Goal: Book appointment/travel/reservation

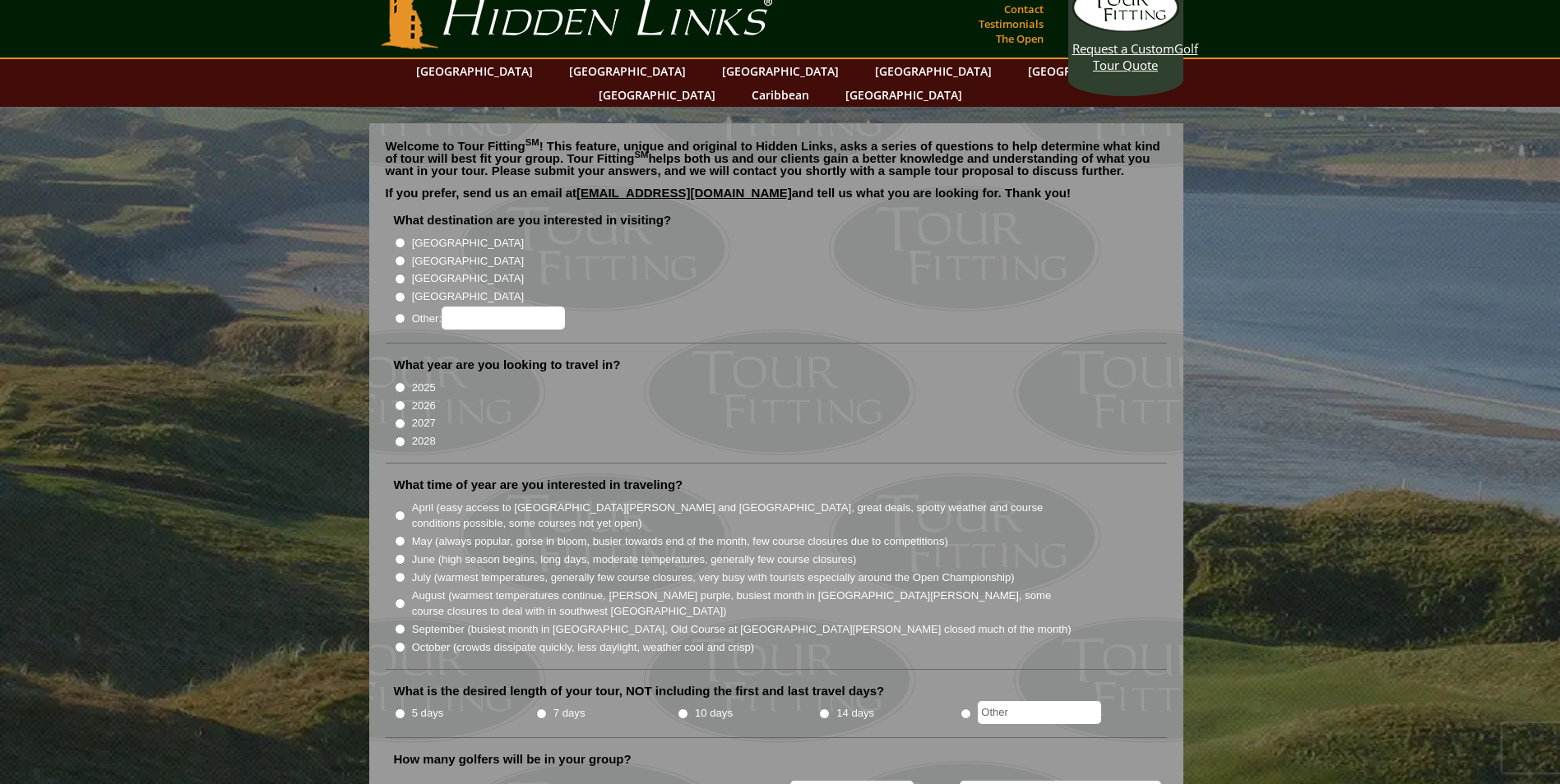
scroll to position [82, 0]
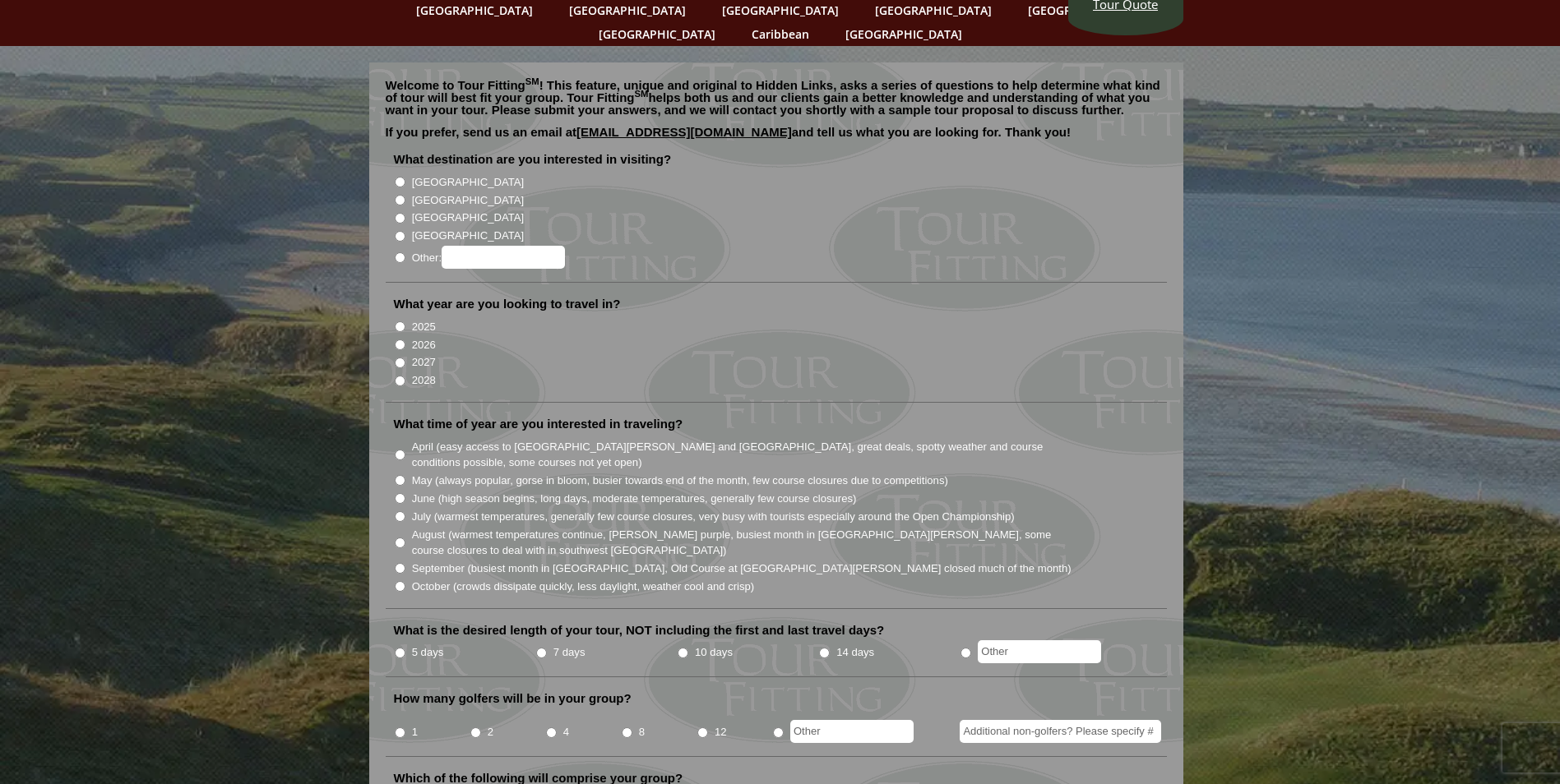
click at [419, 644] on label "5 days" at bounding box center [428, 652] width 32 height 16
click at [406, 648] on input "5 days" at bounding box center [400, 653] width 11 height 11
radio input "true"
click at [636, 711] on li "8" at bounding box center [658, 727] width 75 height 32
click at [622, 727] on input "8" at bounding box center [627, 732] width 11 height 11
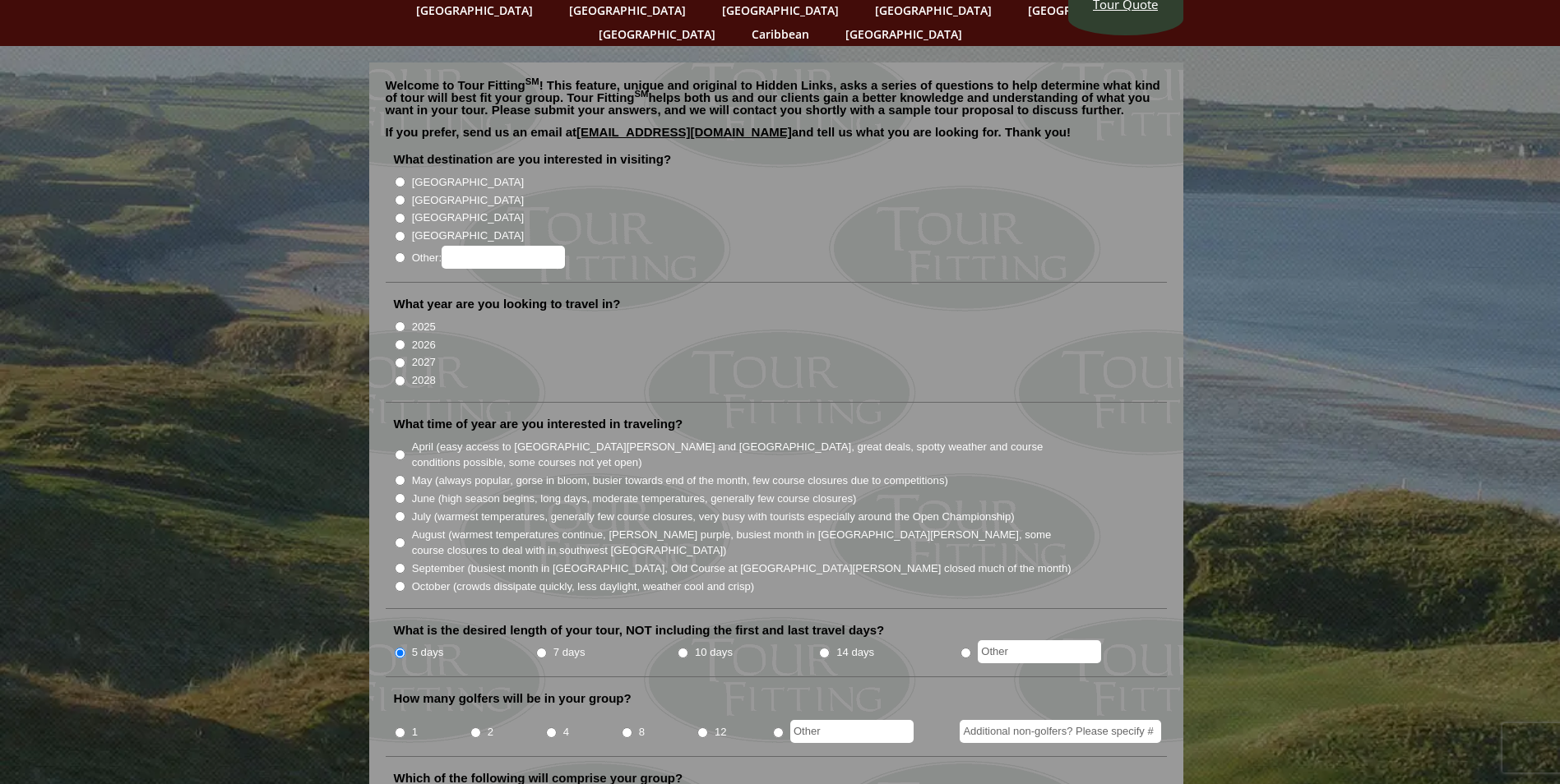
radio input "true"
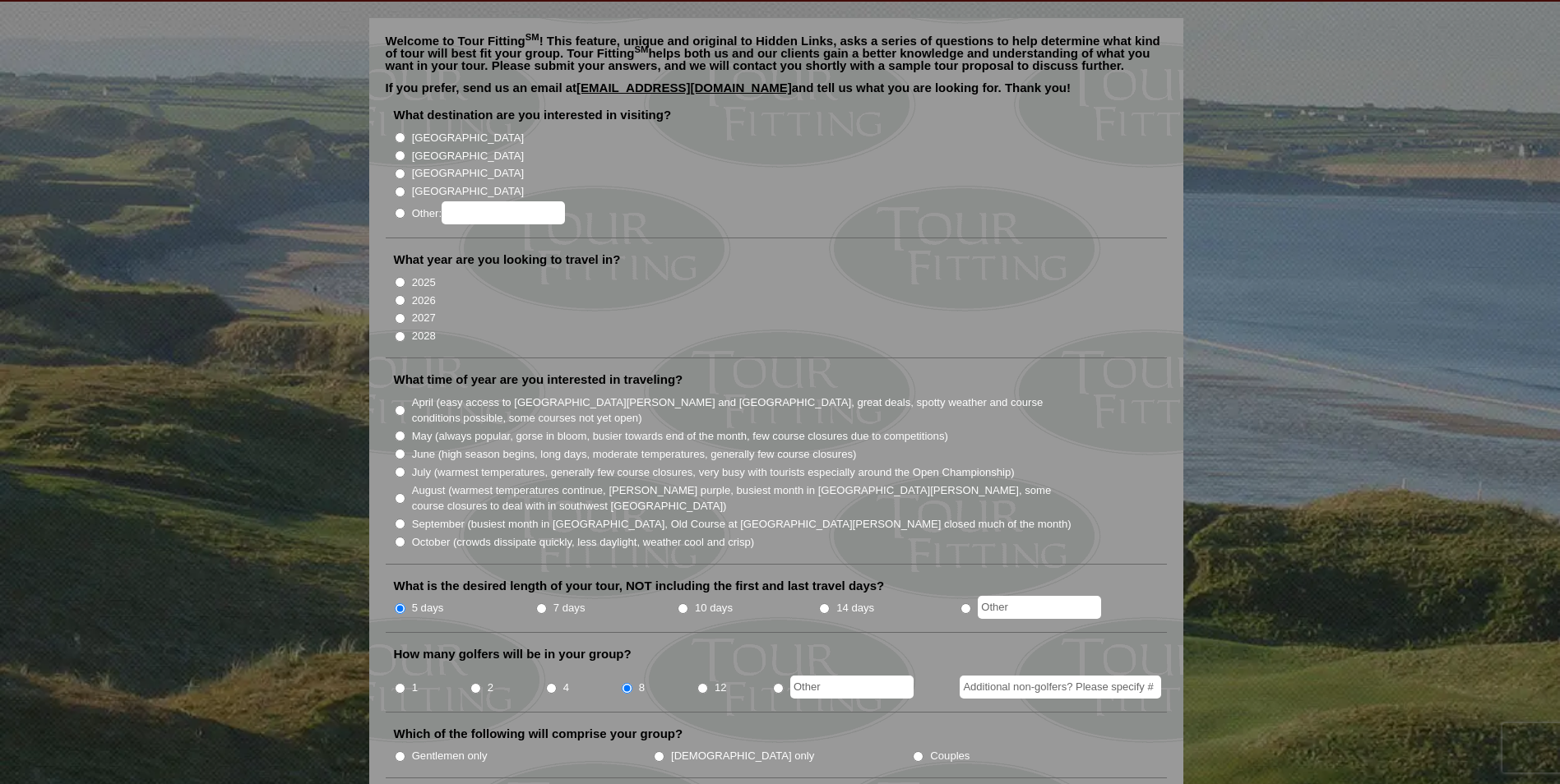
scroll to position [164, 0]
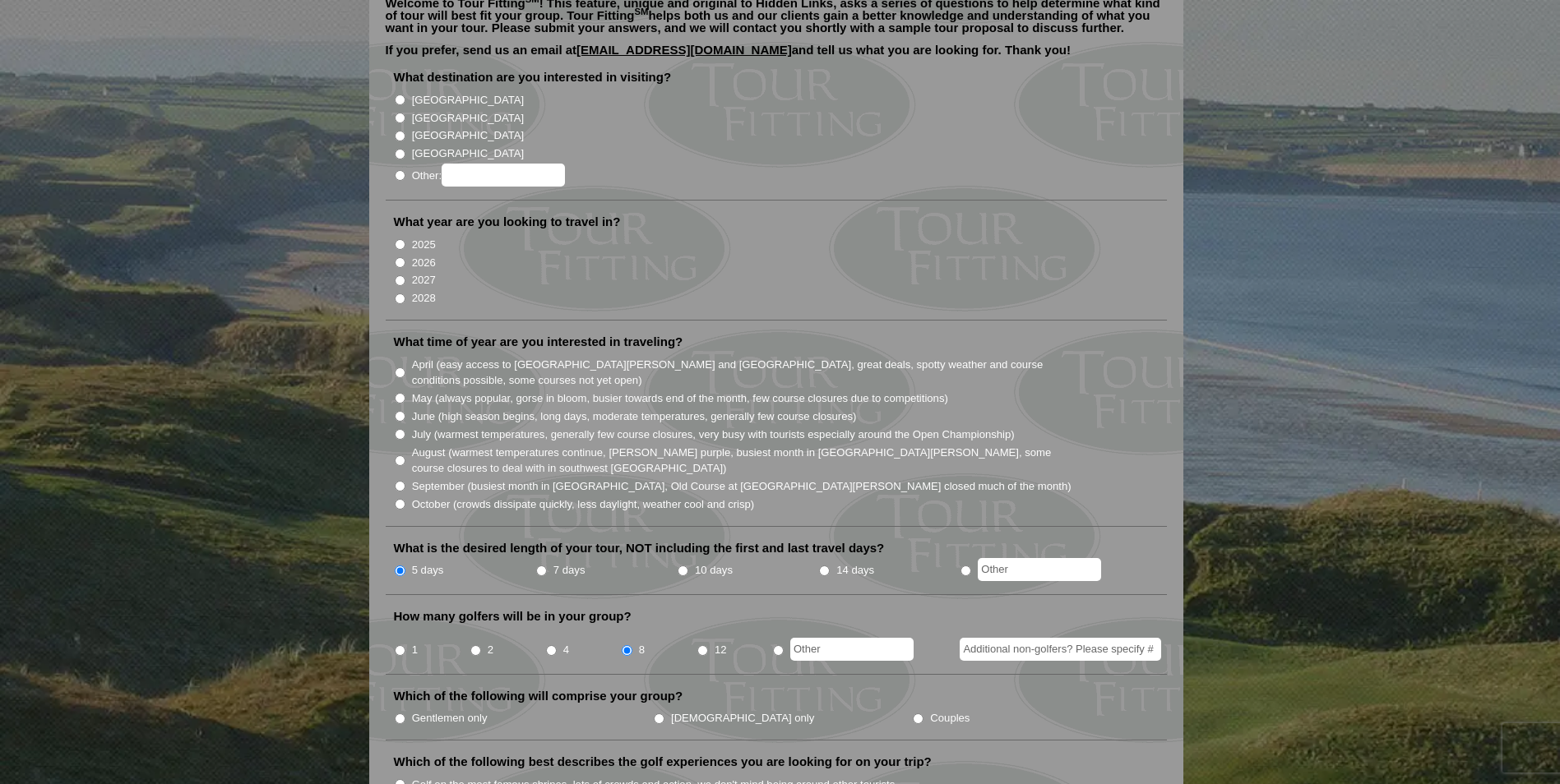
click at [396, 714] on input "Gentlemen only" at bounding box center [400, 719] width 11 height 11
radio input "true"
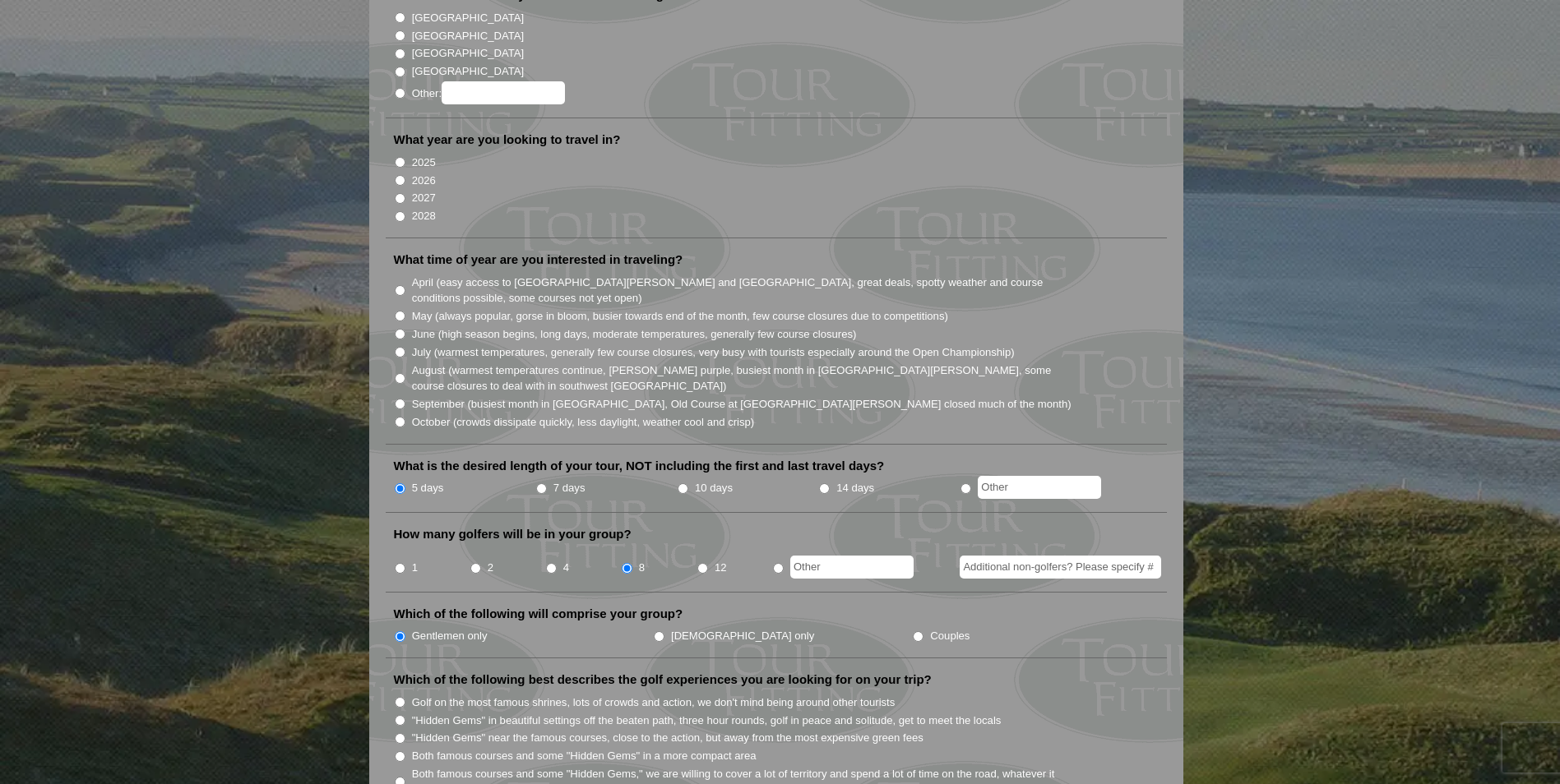
scroll to position [329, 0]
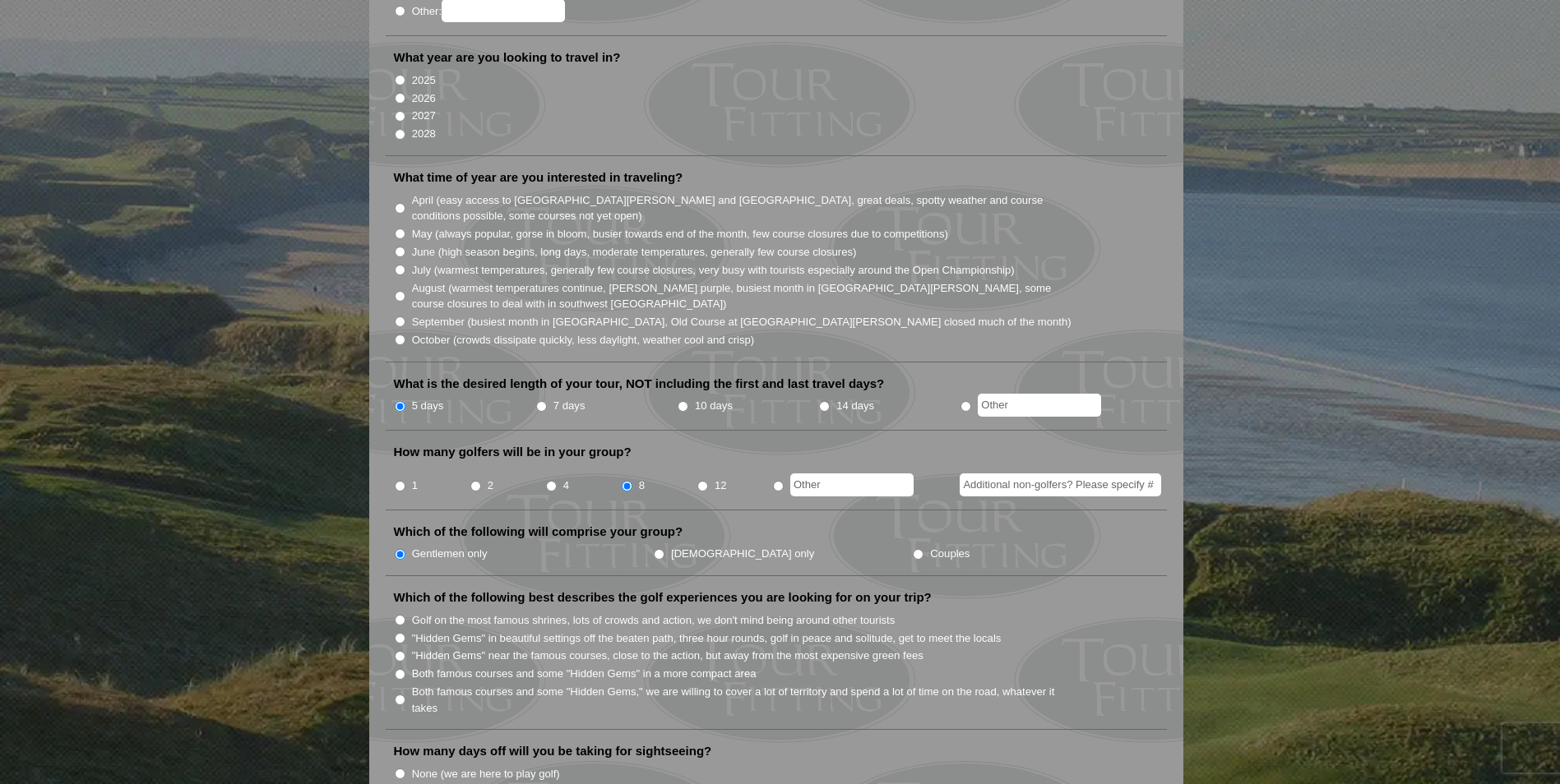
click at [519, 665] on label "Both famous courses and some "Hidden Gems" in a more compact area" at bounding box center [584, 673] width 345 height 16
click at [406, 669] on input "Both famous courses and some "Hidden Gems" in a more compact area" at bounding box center [400, 674] width 11 height 11
radio input "true"
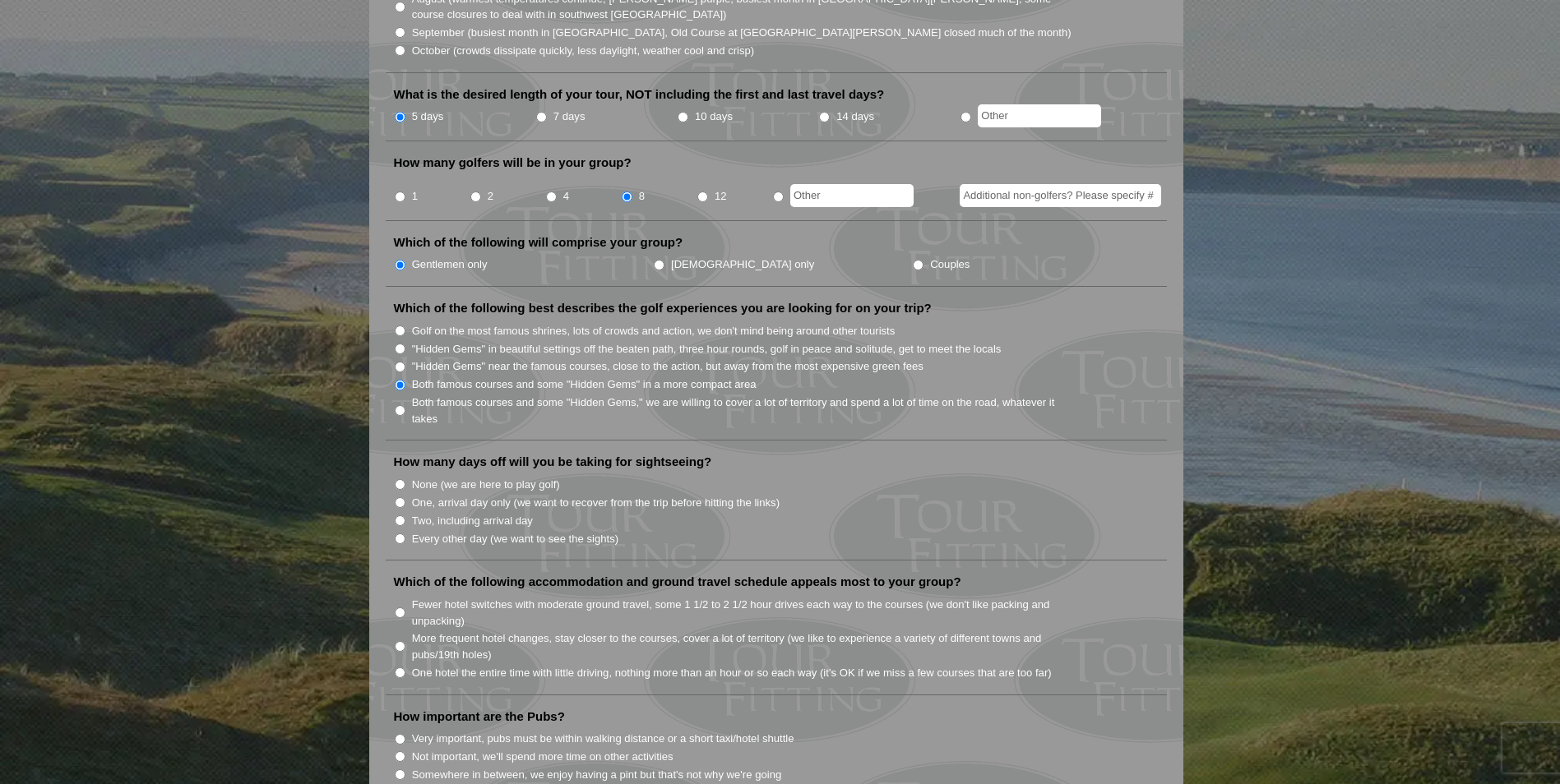
scroll to position [658, 0]
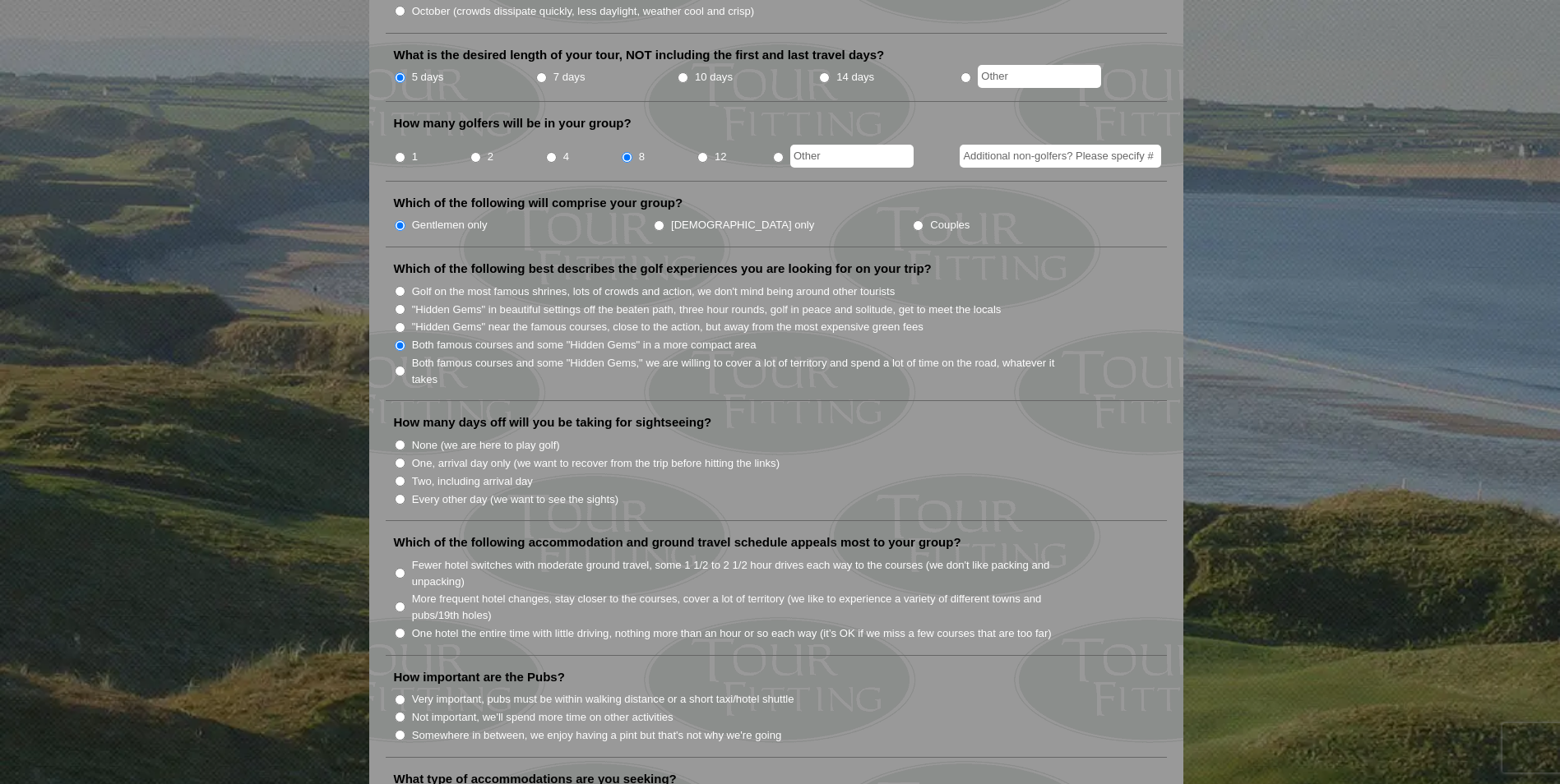
click at [523, 692] on label "Very important, pubs must be within walking distance or a short taxi/hotel shut…" at bounding box center [602, 699] width 382 height 16
click at [406, 694] on input "Very important, pubs must be within walking distance or a short taxi/hotel shut…" at bounding box center [400, 699] width 11 height 11
radio input "true"
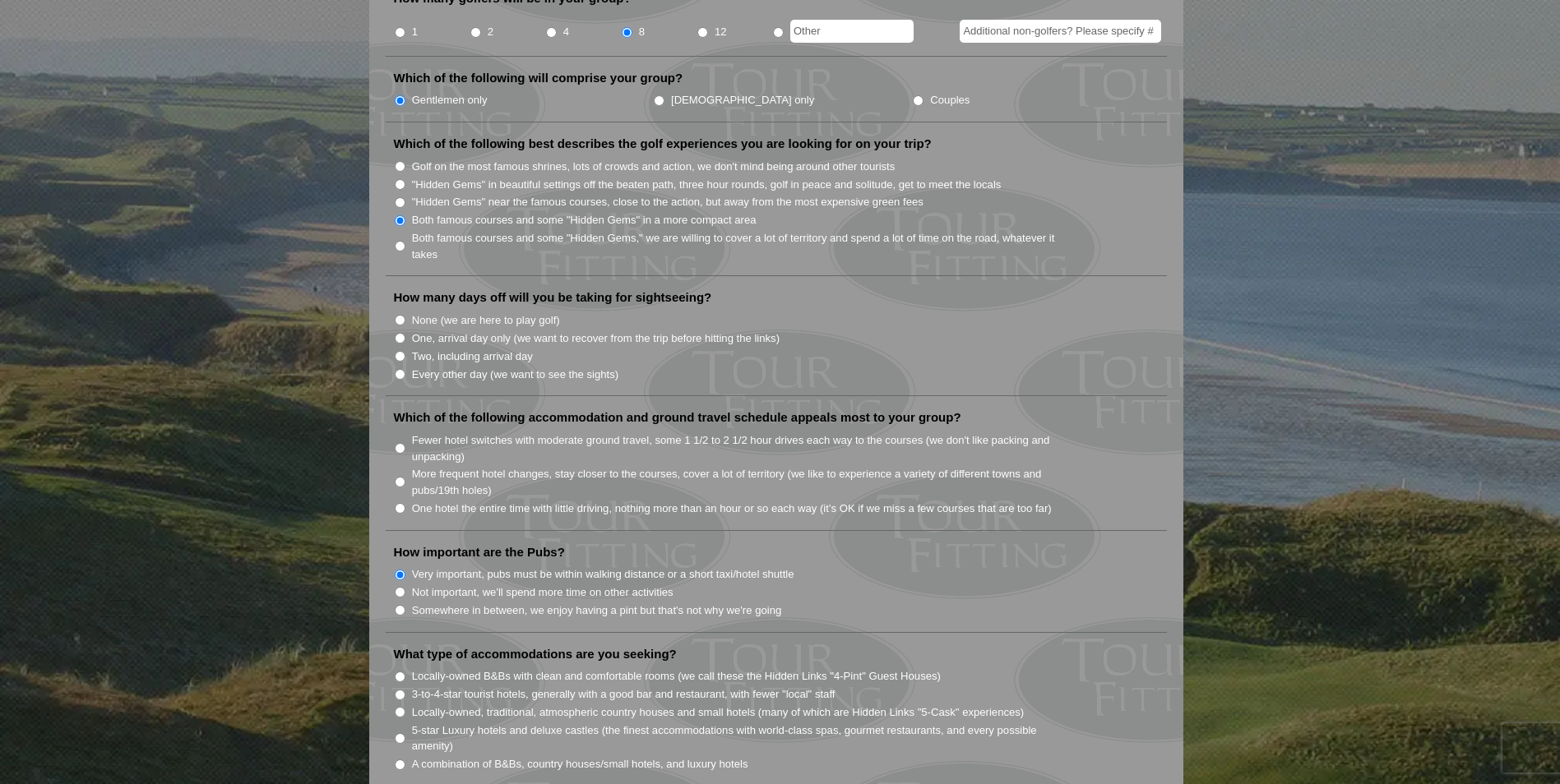
scroll to position [822, 0]
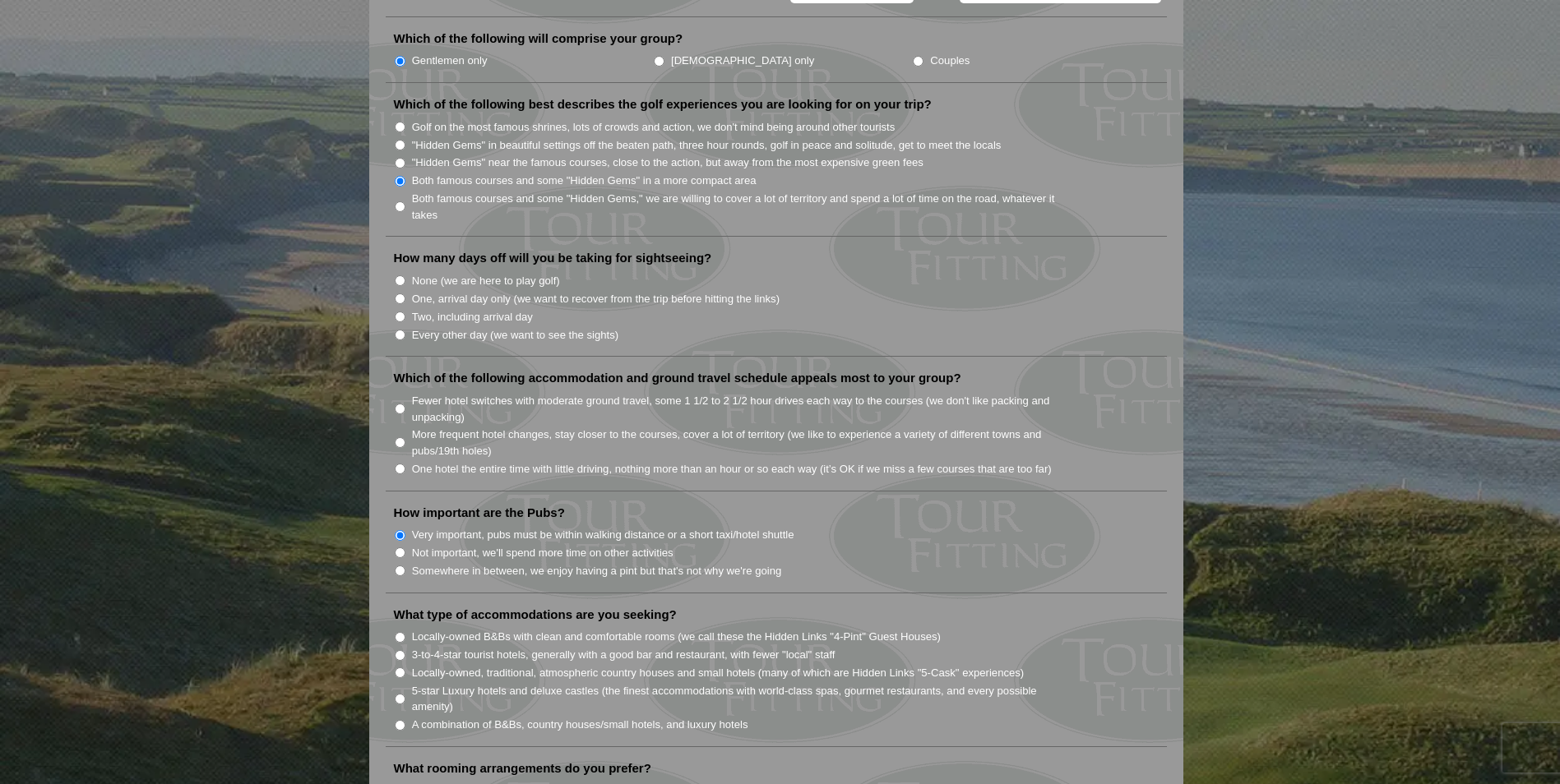
click at [544, 717] on label "A combination of B&Bs, country houses/small hotels, and luxury hotels" at bounding box center [579, 725] width 336 height 16
click at [406, 721] on input "A combination of B&Bs, country houses/small hotels, and luxury hotels" at bounding box center [400, 726] width 11 height 11
radio input "true"
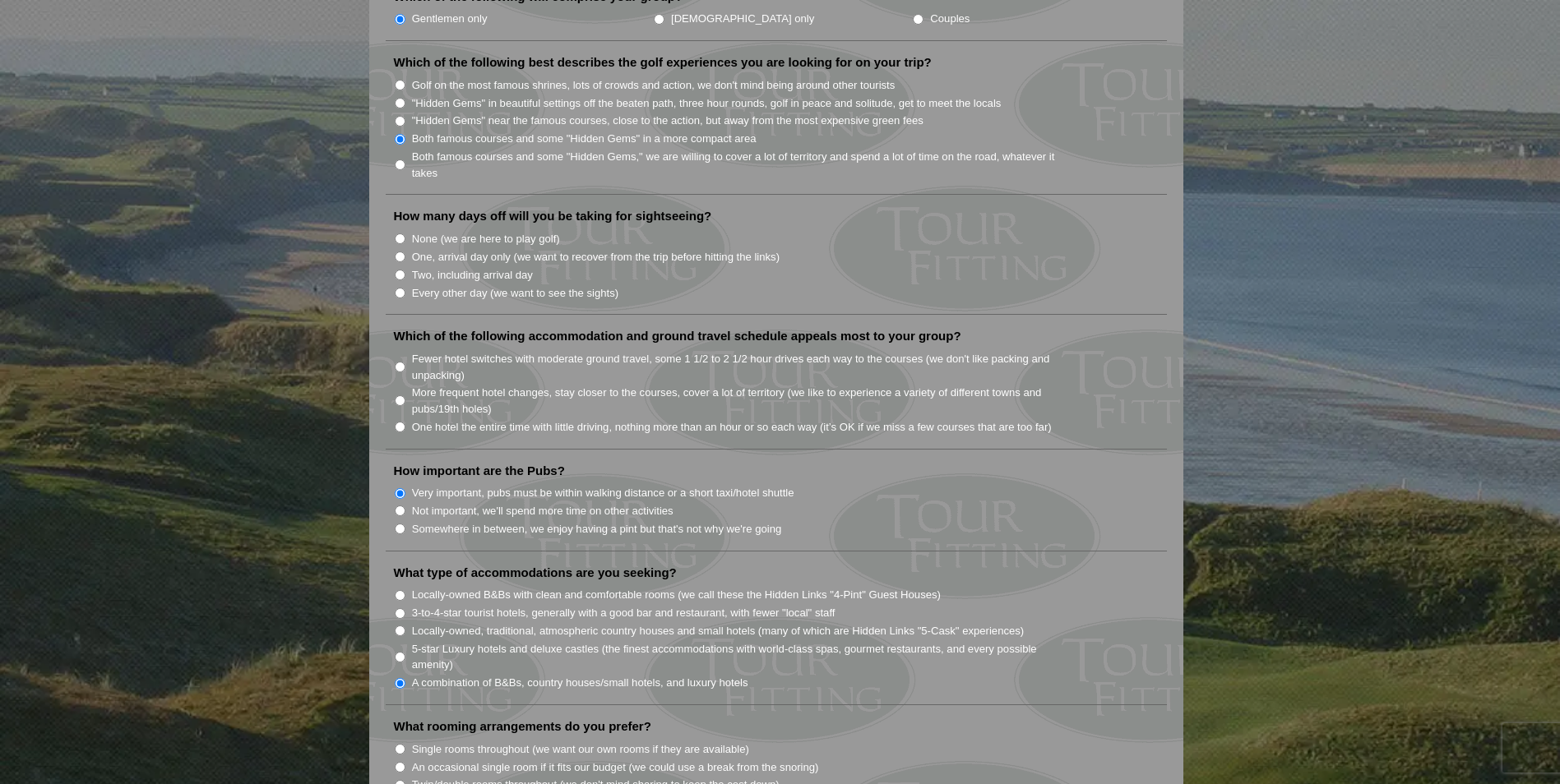
scroll to position [904, 0]
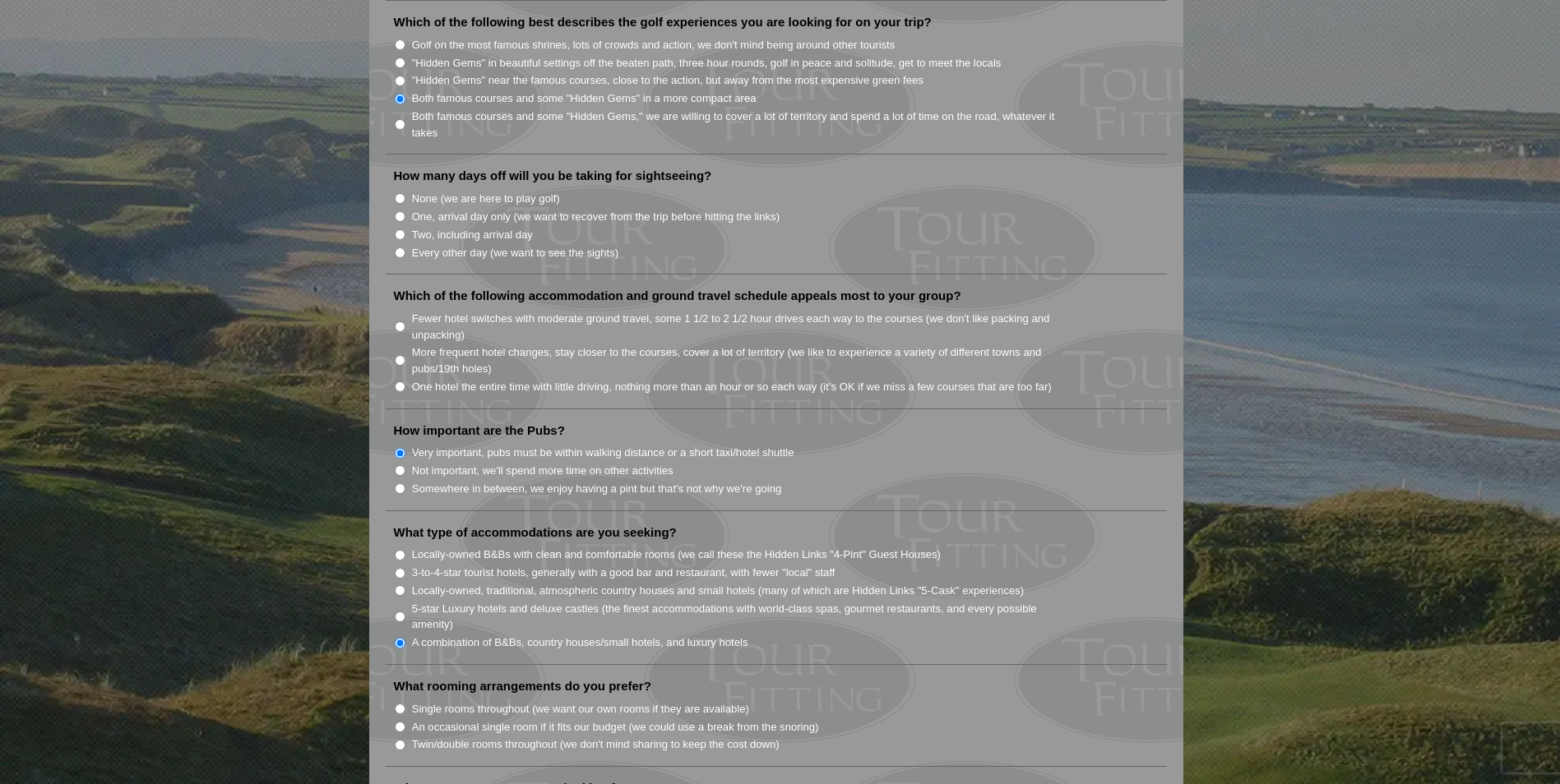
click at [549, 737] on label "Twin/double rooms throughout (we don't mind sharing to keep the cost down)" at bounding box center [595, 744] width 368 height 16
click at [406, 740] on input "Twin/double rooms throughout (we don't mind sharing to keep the cost down)" at bounding box center [400, 745] width 11 height 11
radio input "true"
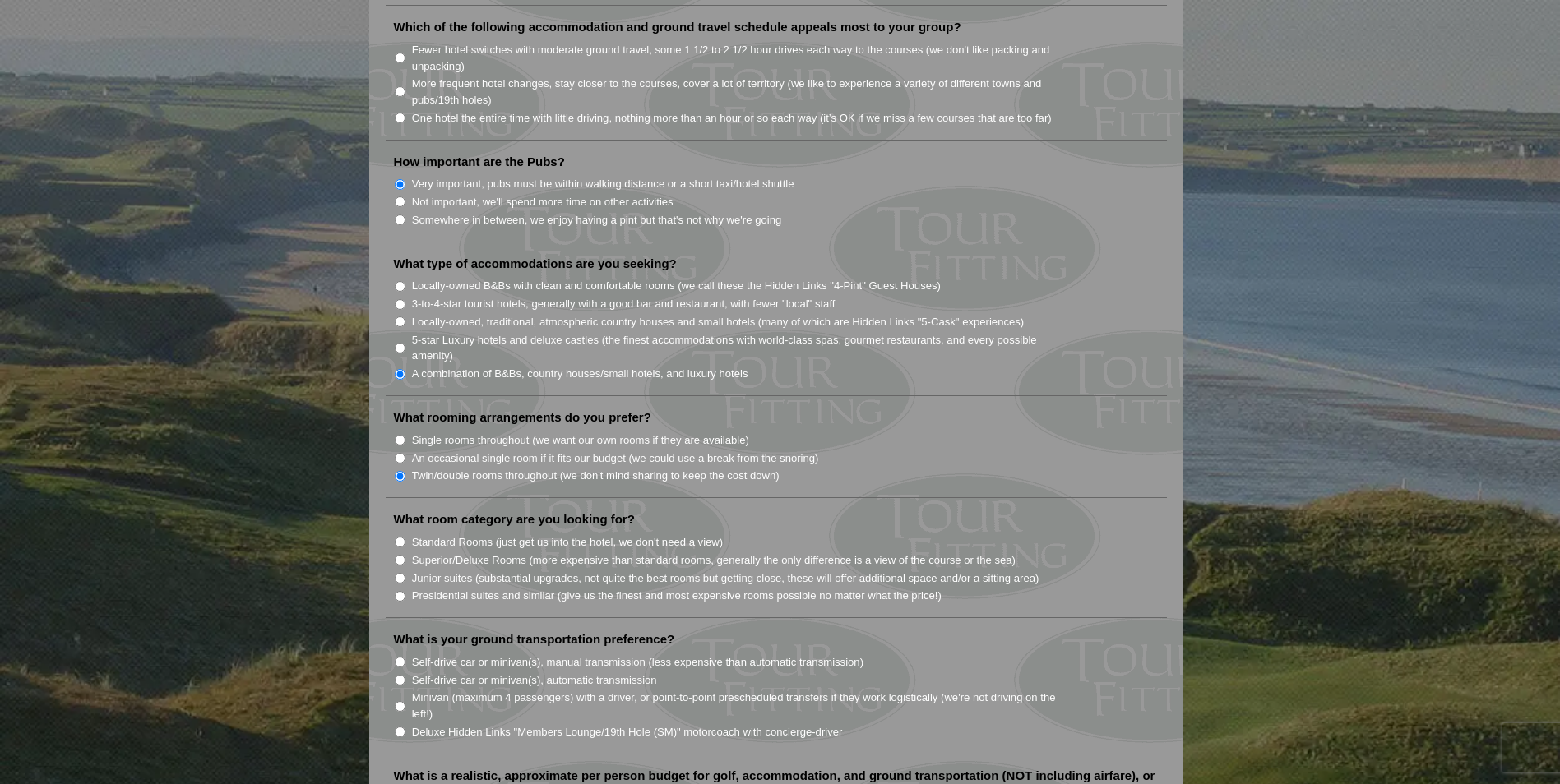
scroll to position [1233, 0]
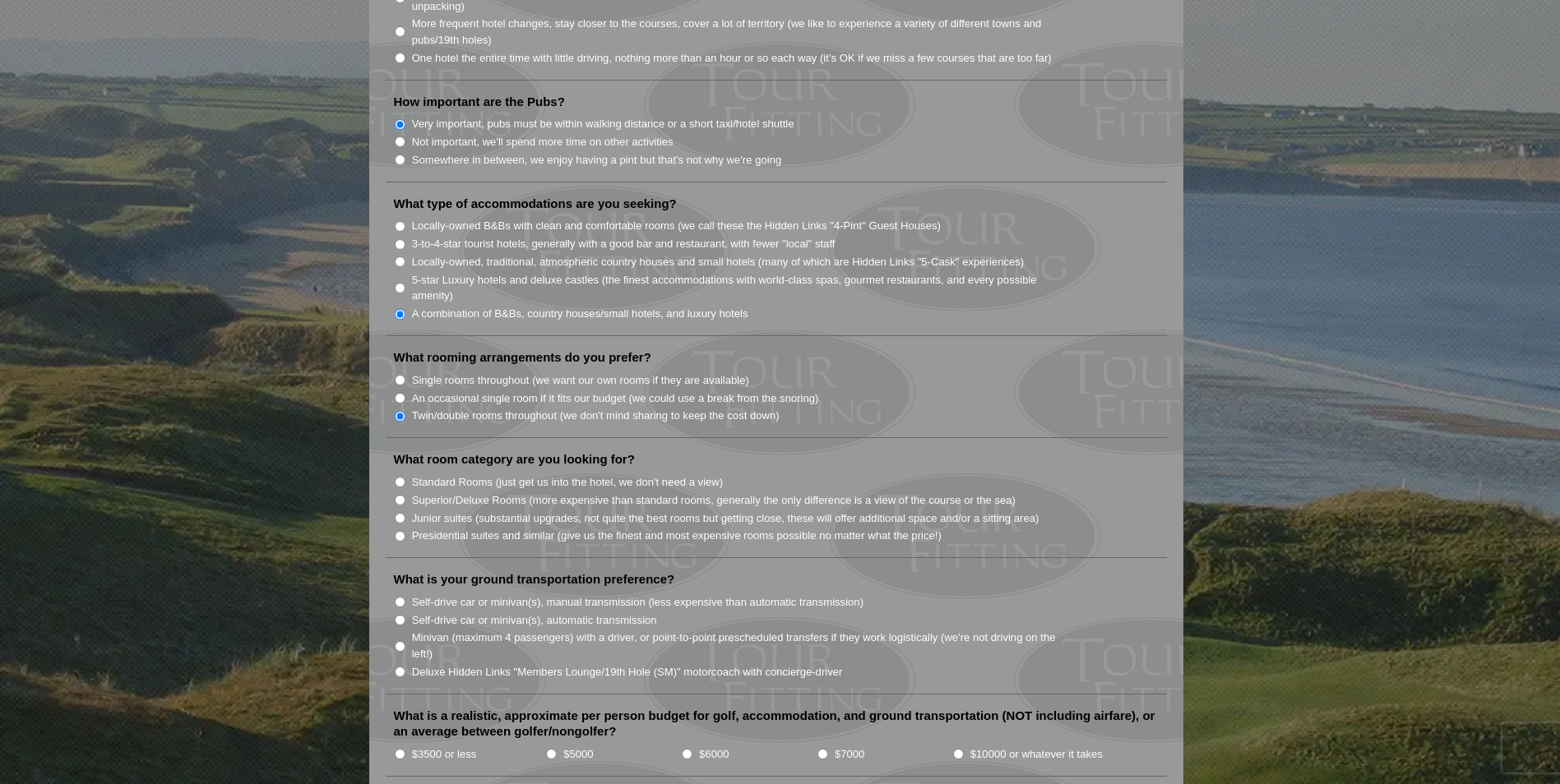
click at [592, 665] on label "Deluxe Hidden Links "Members Lounge/19th Hole (SM)" motorcoach with concierge-d…" at bounding box center [627, 672] width 431 height 16
click at [406, 666] on input "Deluxe Hidden Links "Members Lounge/19th Hole (SM)" motorcoach with concierge-d…" at bounding box center [400, 671] width 11 height 11
radio input "true"
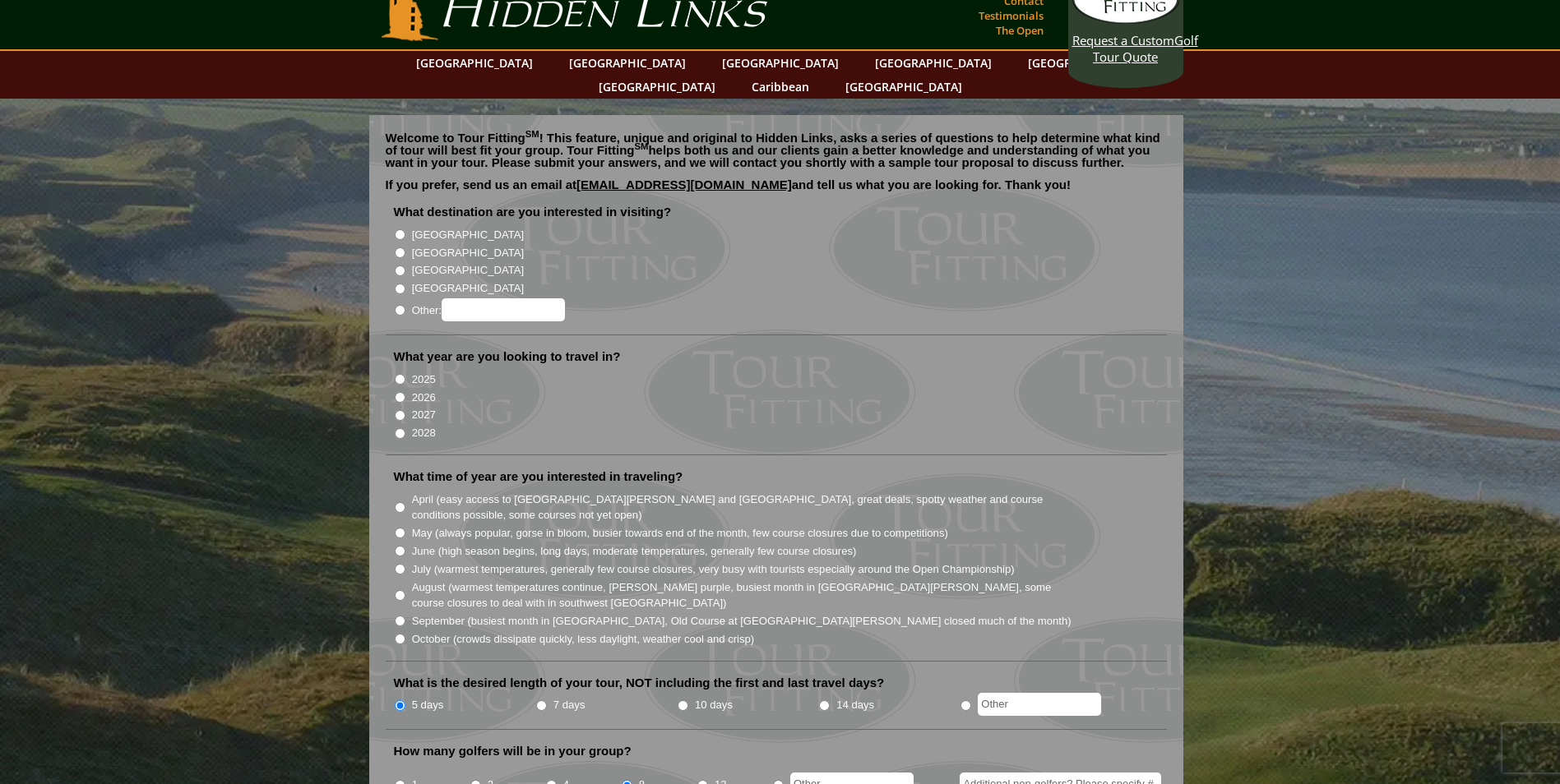
scroll to position [0, 0]
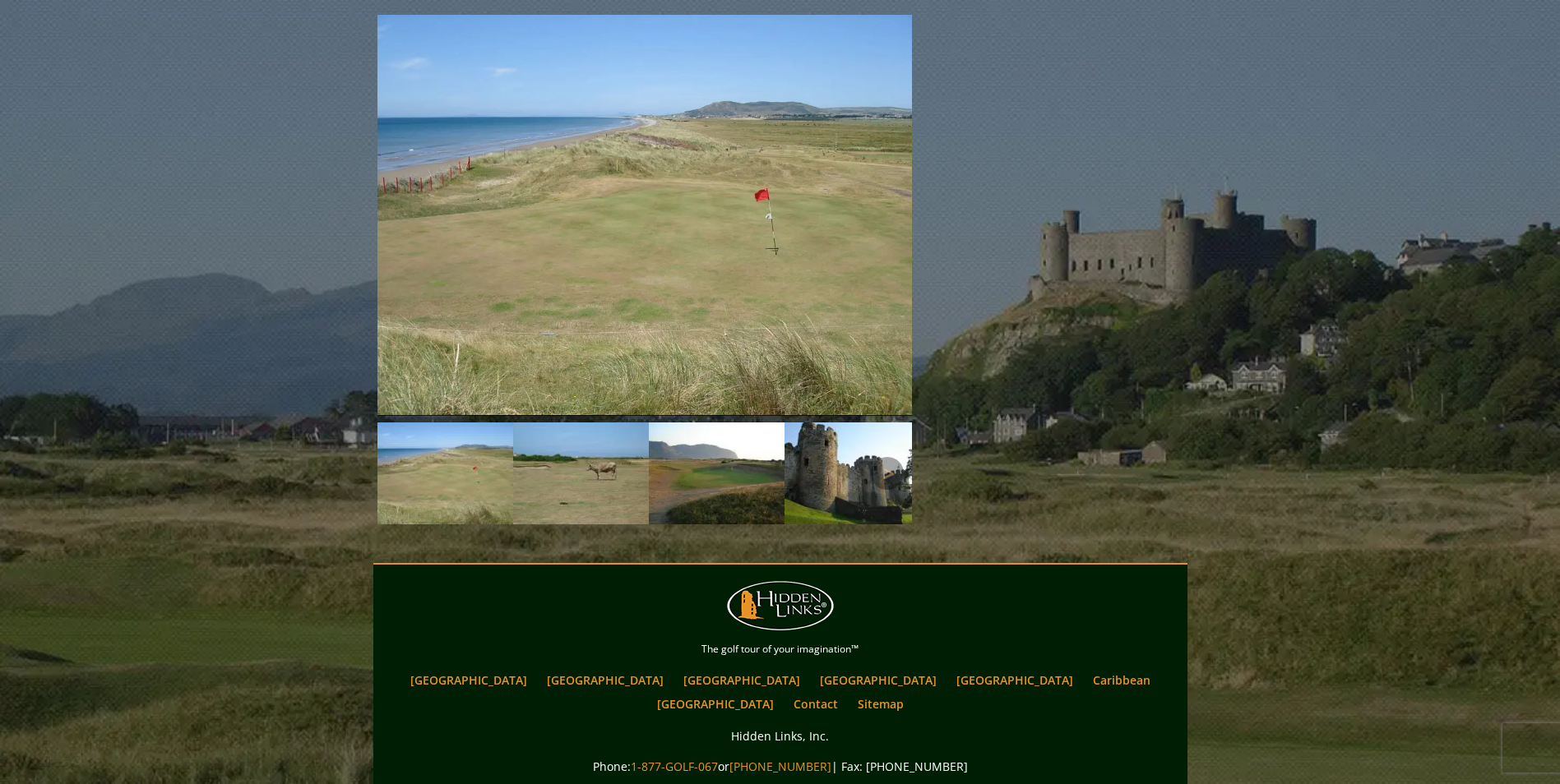
scroll to position [2170, 0]
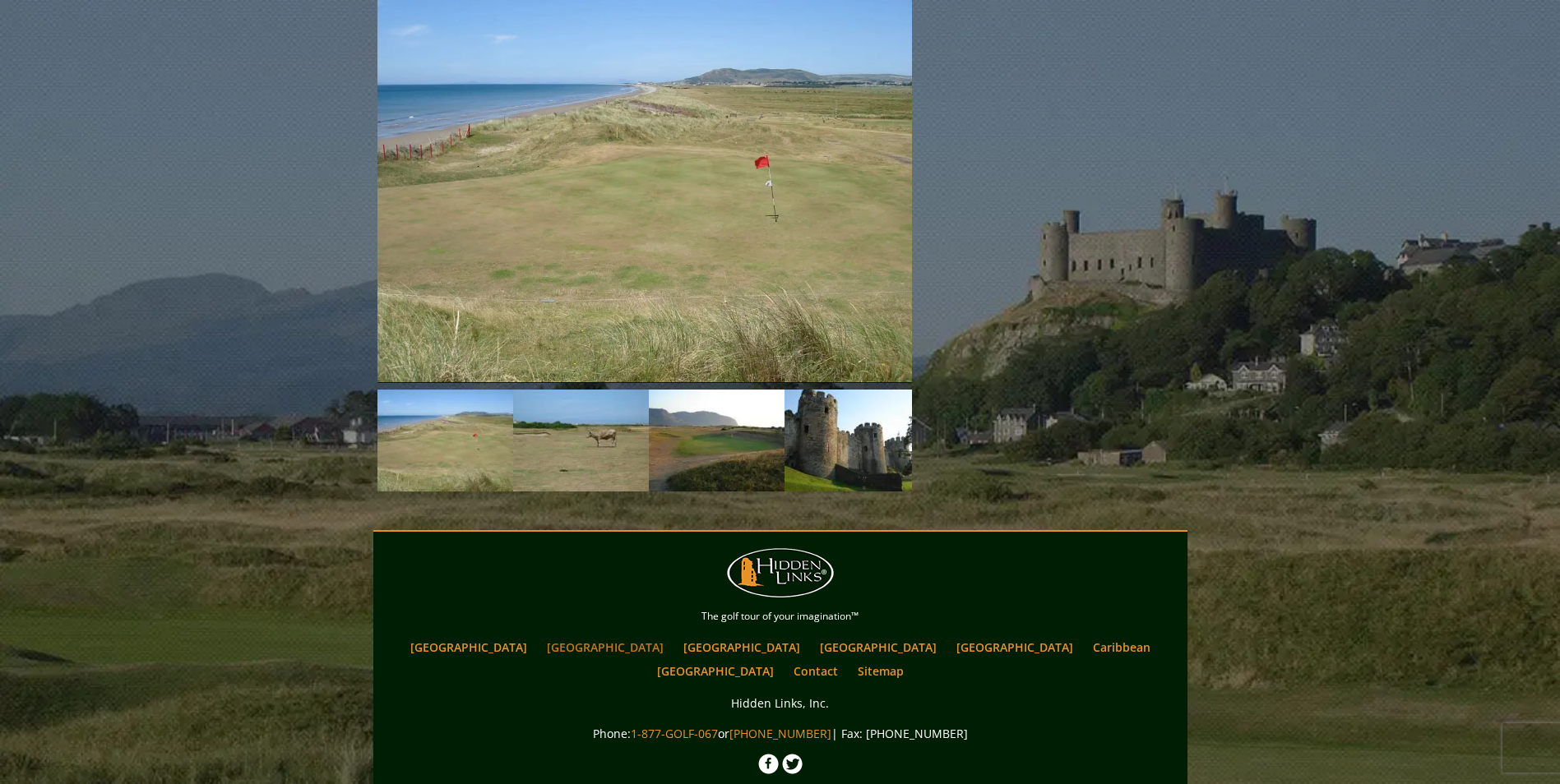
click at [615, 636] on link "[GEOGRAPHIC_DATA]" at bounding box center [605, 648] width 133 height 24
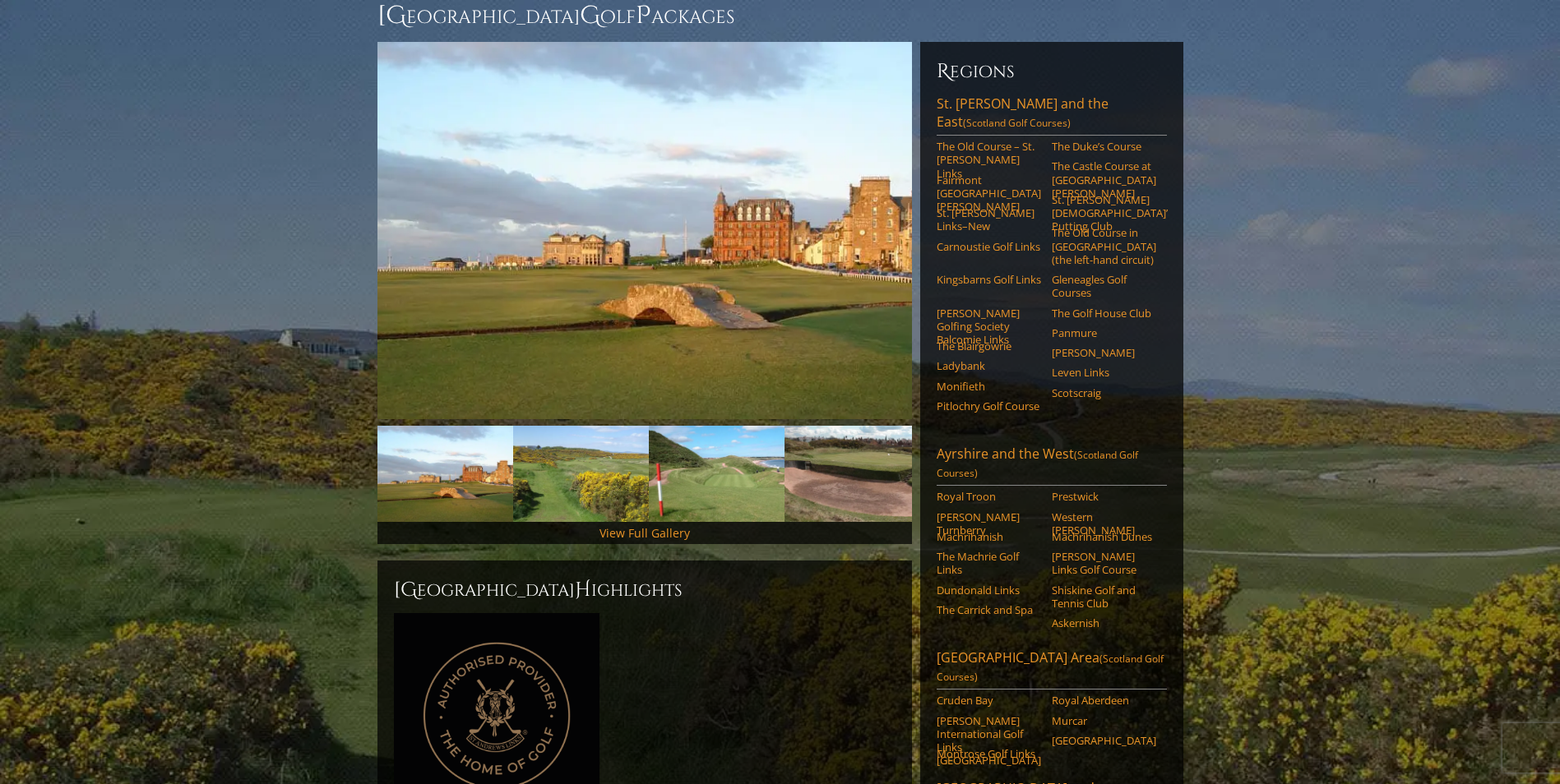
scroll to position [164, 0]
